Goal: Go to known website: Access a specific website the user already knows

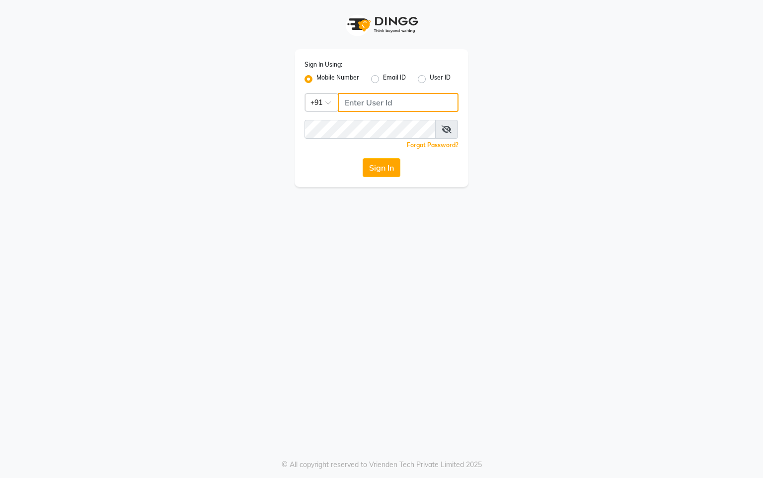
click at [364, 102] on input "Username" at bounding box center [398, 102] width 121 height 19
type input "76269672781"
click at [388, 169] on button "Sign In" at bounding box center [382, 167] width 38 height 19
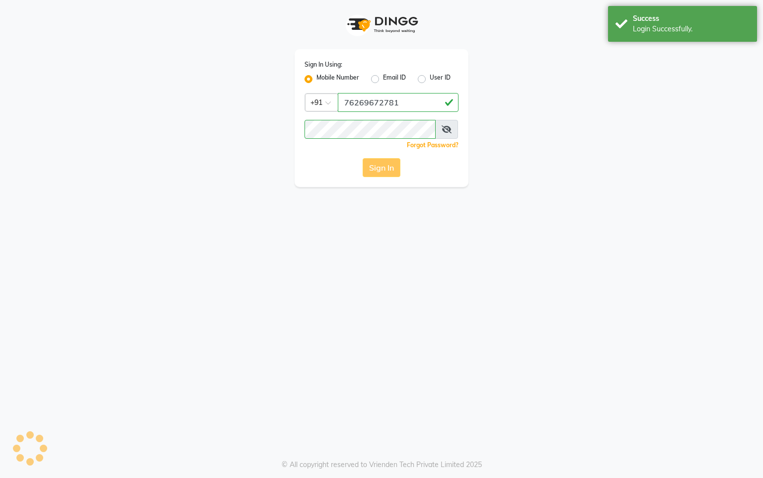
click at [387, 164] on div "Sign In" at bounding box center [382, 167] width 154 height 19
